Goal: Find specific fact: Find specific fact

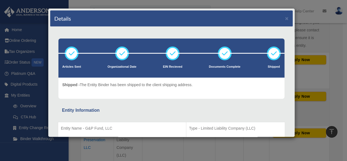
scroll to position [110, 0]
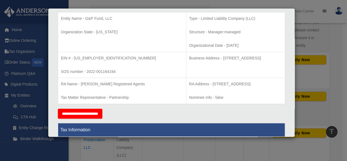
click at [209, 148] on div "Details × Articles Sent Organizational Date" at bounding box center [173, 80] width 347 height 161
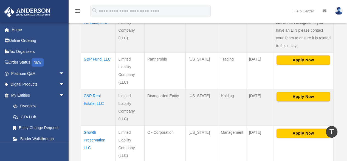
click at [88, 126] on td "Growth Preservation LLC" at bounding box center [98, 143] width 35 height 37
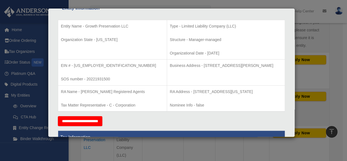
scroll to position [110, 0]
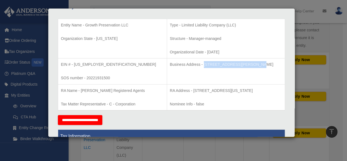
drag, startPoint x: 177, startPoint y: 65, endPoint x: 224, endPoint y: 65, distance: 46.4
click at [224, 65] on p "Business Address - [STREET_ADDRESS][PERSON_NAME]" at bounding box center [226, 64] width 112 height 7
copy p "[STREET_ADDRESS][PERSON_NAME],"
drag, startPoint x: 252, startPoint y: 63, endPoint x: 263, endPoint y: 64, distance: 10.5
click at [263, 64] on p "Business Address - [STREET_ADDRESS][PERSON_NAME]" at bounding box center [226, 64] width 112 height 7
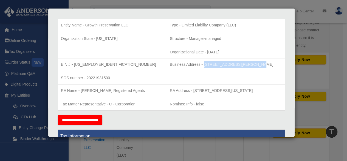
copy p "89121"
click at [217, 147] on div "Details × Articles Sent Organizational Date" at bounding box center [173, 80] width 347 height 161
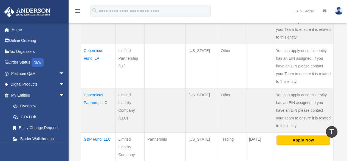
scroll to position [256, 0]
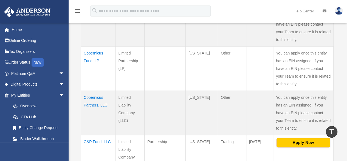
click at [88, 47] on td "Copernicus Fund, LP" at bounding box center [98, 68] width 35 height 44
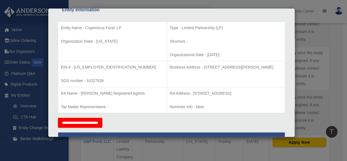
scroll to position [110, 0]
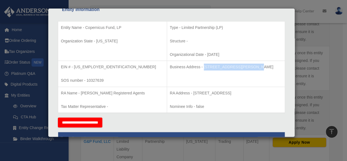
drag, startPoint x: 178, startPoint y: 66, endPoint x: 224, endPoint y: 67, distance: 46.4
click at [224, 67] on p "Business Address - [STREET_ADDRESS][PERSON_NAME]" at bounding box center [226, 66] width 112 height 7
copy p "[STREET_ADDRESS][PERSON_NAME]"
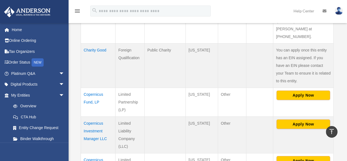
scroll to position [229, 0]
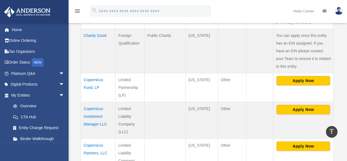
click at [93, 76] on td "Copernicus Fund, LP" at bounding box center [98, 87] width 35 height 29
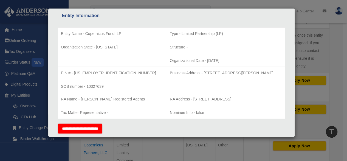
scroll to position [110, 0]
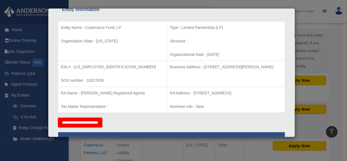
drag, startPoint x: 254, startPoint y: 65, endPoint x: 266, endPoint y: 66, distance: 12.7
click at [266, 66] on p "Business Address - [STREET_ADDRESS][PERSON_NAME]" at bounding box center [226, 66] width 112 height 7
copy p "89121"
click at [334, 51] on div "Details × Articles Sent Organizational Date" at bounding box center [173, 80] width 347 height 161
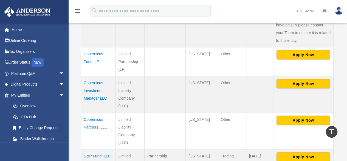
scroll to position [256, 0]
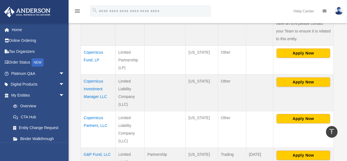
click at [96, 80] on td "Copernicus Investment Manager LLC" at bounding box center [98, 92] width 35 height 37
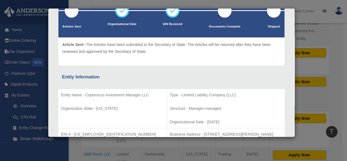
scroll to position [0, 0]
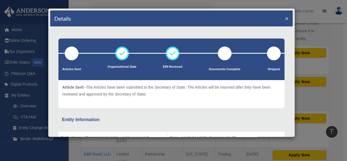
click at [285, 17] on button "×" at bounding box center [287, 18] width 4 height 6
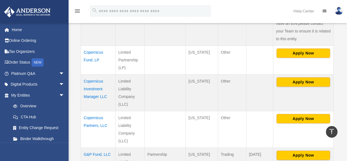
click at [89, 83] on td "Copernicus Investment Manager LLC" at bounding box center [98, 92] width 35 height 37
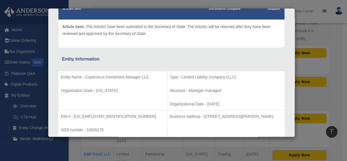
scroll to position [82, 0]
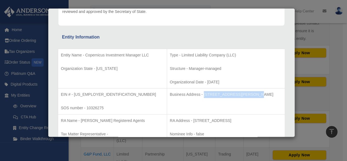
drag, startPoint x: 190, startPoint y: 93, endPoint x: 236, endPoint y: 94, distance: 46.1
click at [236, 94] on p "Business Address - [STREET_ADDRESS][PERSON_NAME]" at bounding box center [226, 94] width 112 height 7
copy p "[STREET_ADDRESS][PERSON_NAME]"
click at [269, 93] on p "Business Address - [STREET_ADDRESS][PERSON_NAME]" at bounding box center [226, 94] width 112 height 7
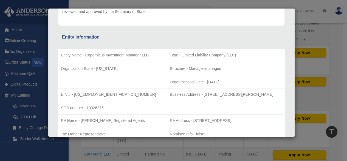
copy p "89121"
click at [344, 60] on div "Details × Articles Sent Organizational Date" at bounding box center [173, 80] width 347 height 161
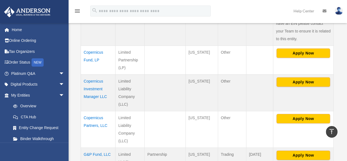
click at [99, 86] on td "Copernicus Investment Manager LLC" at bounding box center [98, 92] width 35 height 37
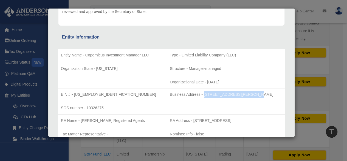
drag, startPoint x: 190, startPoint y: 94, endPoint x: 236, endPoint y: 93, distance: 45.6
click at [236, 93] on p "Business Address - [STREET_ADDRESS][PERSON_NAME]" at bounding box center [226, 94] width 112 height 7
copy p "[STREET_ADDRESS][PERSON_NAME]"
click at [269, 94] on p "Business Address - [STREET_ADDRESS][PERSON_NAME]" at bounding box center [226, 94] width 112 height 7
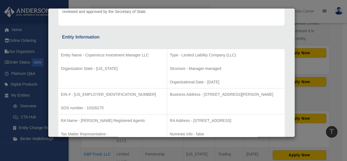
copy p "89121"
click at [338, 86] on div "Details × Articles Sent Organizational Date" at bounding box center [173, 80] width 347 height 161
